Goal: Check status: Check status

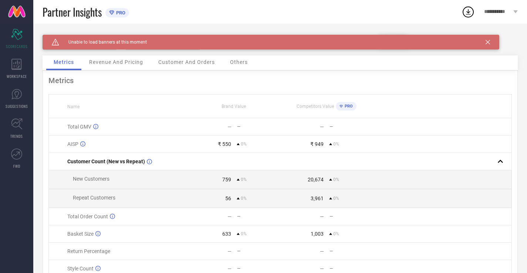
click at [490, 44] on div "Caution Created with Sketch. Unable to load banners at this moment" at bounding box center [271, 42] width 457 height 15
click at [491, 41] on div "Caution Created with Sketch. Unable to load banners at this moment" at bounding box center [271, 42] width 457 height 15
click at [489, 41] on icon at bounding box center [487, 42] width 4 height 4
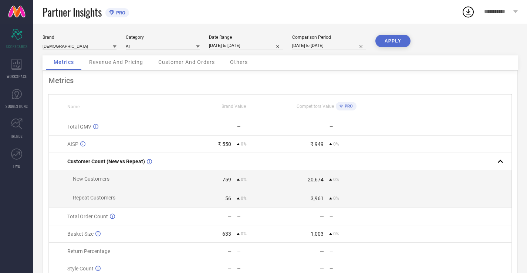
select select "8"
select select "2025"
select select "9"
select select "2025"
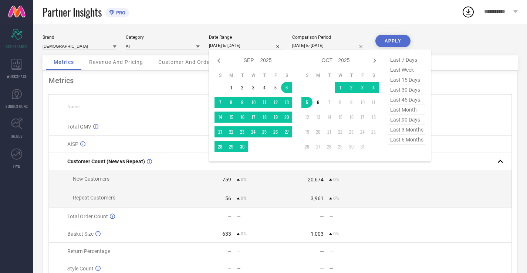
click at [273, 44] on input "[DATE] to [DATE]" at bounding box center [246, 46] width 74 height 8
click at [412, 88] on span "last 30 days" at bounding box center [406, 90] width 37 height 10
type input "[DATE] to [DATE]"
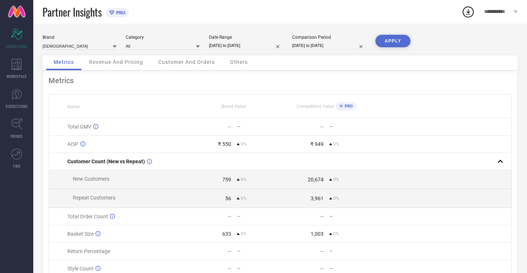
select select "8"
select select "2025"
select select "9"
select select "2025"
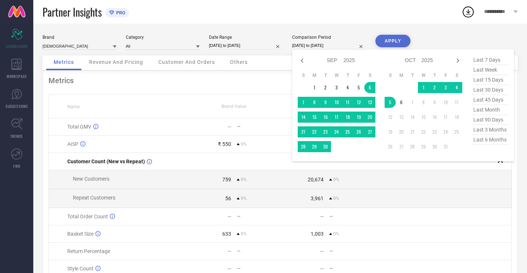
click at [337, 46] on input "[DATE] to [DATE]" at bounding box center [329, 46] width 74 height 8
click at [481, 90] on span "last 30 days" at bounding box center [489, 90] width 37 height 10
type input "[DATE] to [DATE]"
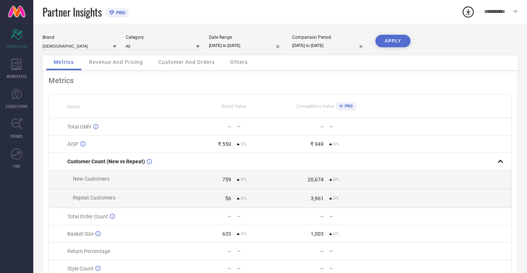
click at [387, 43] on button "APPLY" at bounding box center [392, 41] width 35 height 13
click at [7, 66] on div "WORKSPACE" at bounding box center [16, 69] width 33 height 30
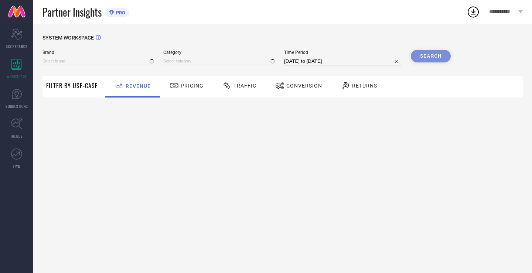
type input "[DEMOGRAPHIC_DATA]"
type input "All"
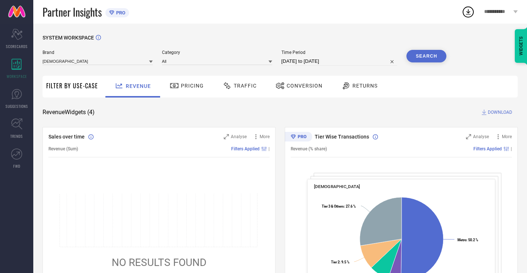
click at [250, 82] on div "Traffic" at bounding box center [240, 85] width 38 height 13
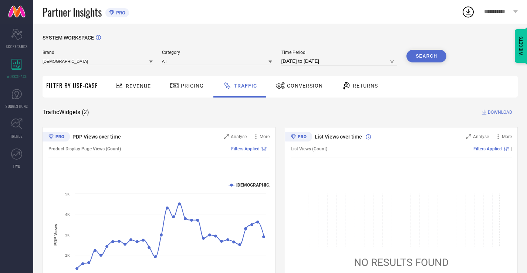
click at [332, 83] on div "Returns" at bounding box center [359, 87] width 55 height 22
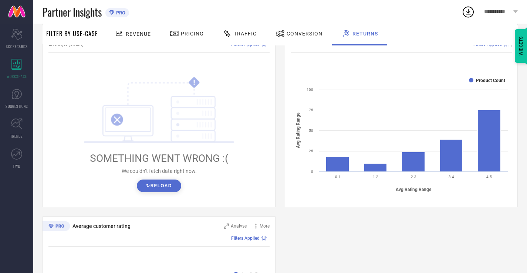
scroll to position [291, 0]
